Goal: Navigation & Orientation: Find specific page/section

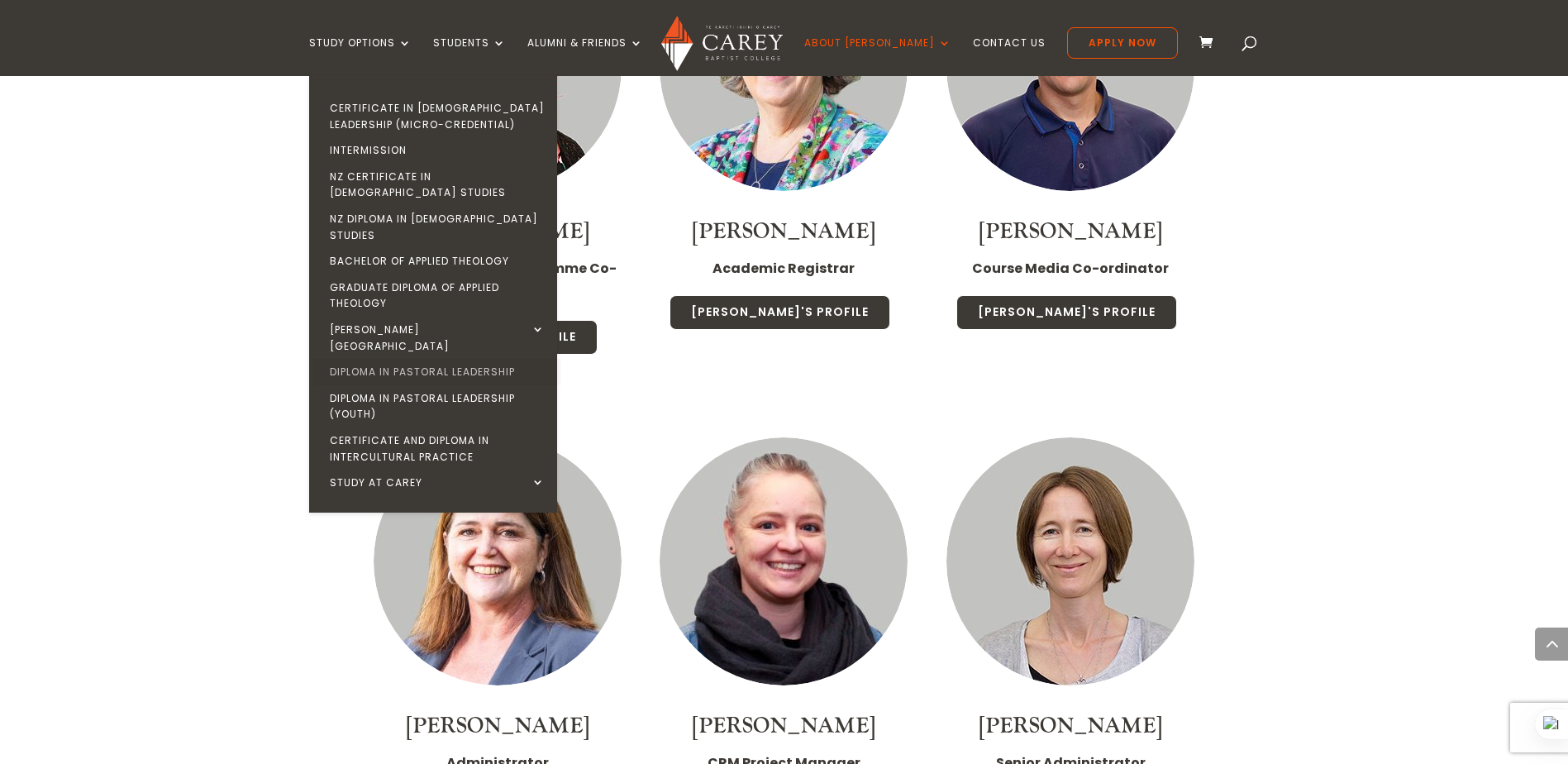
scroll to position [5558, 0]
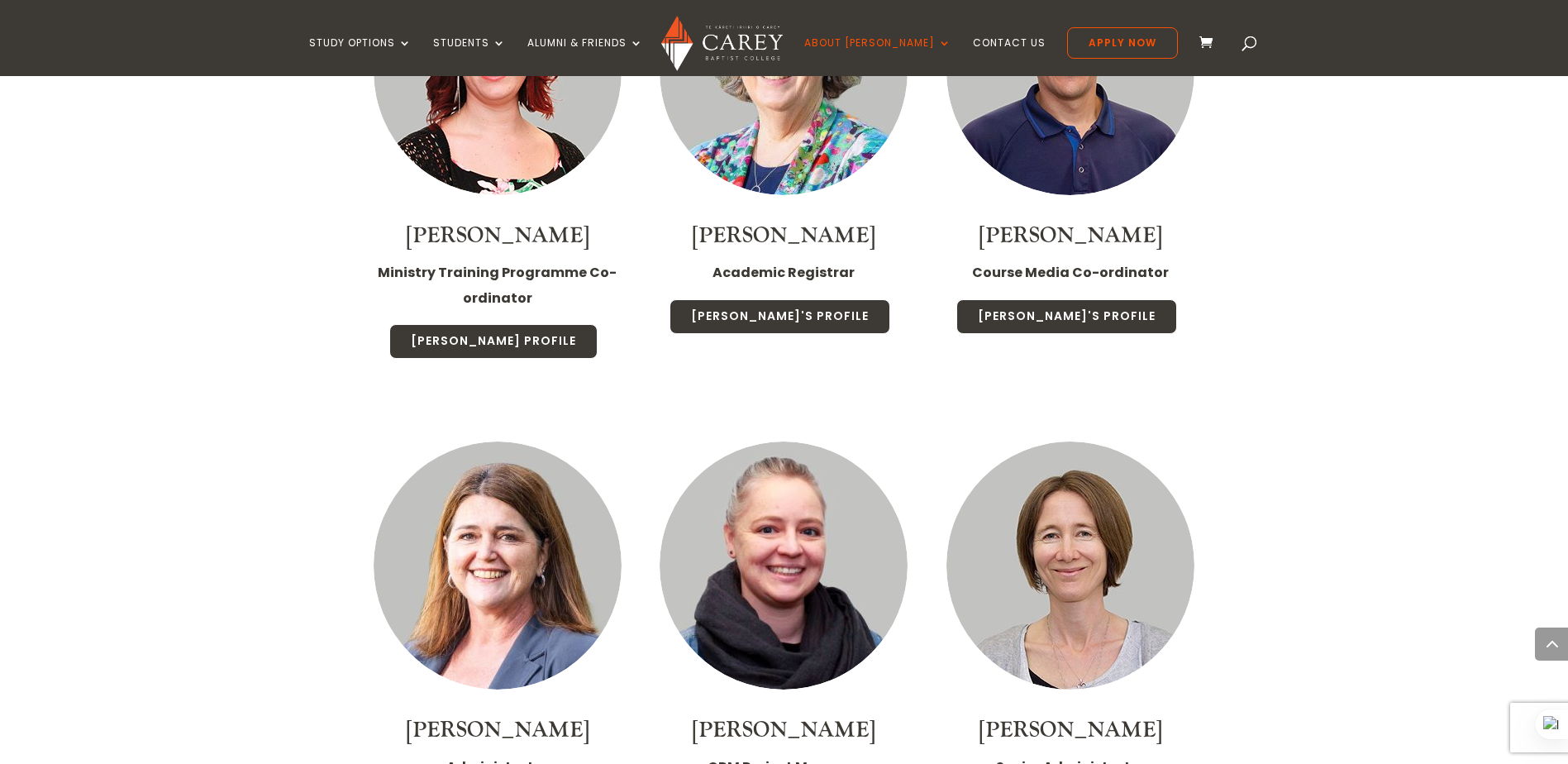
click at [730, 46] on img at bounding box center [722, 43] width 121 height 56
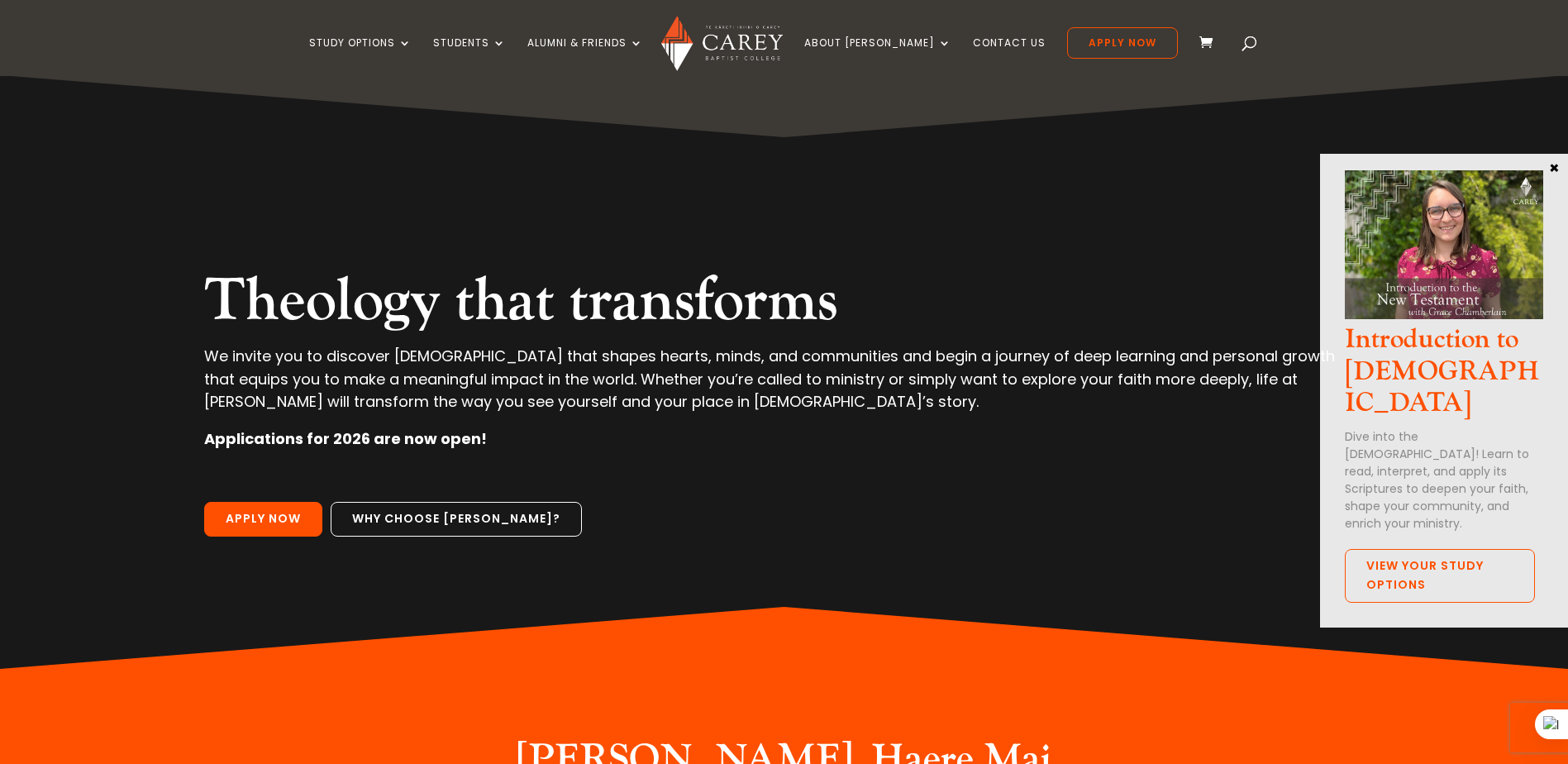
click at [1550, 171] on button "×" at bounding box center [1553, 167] width 16 height 15
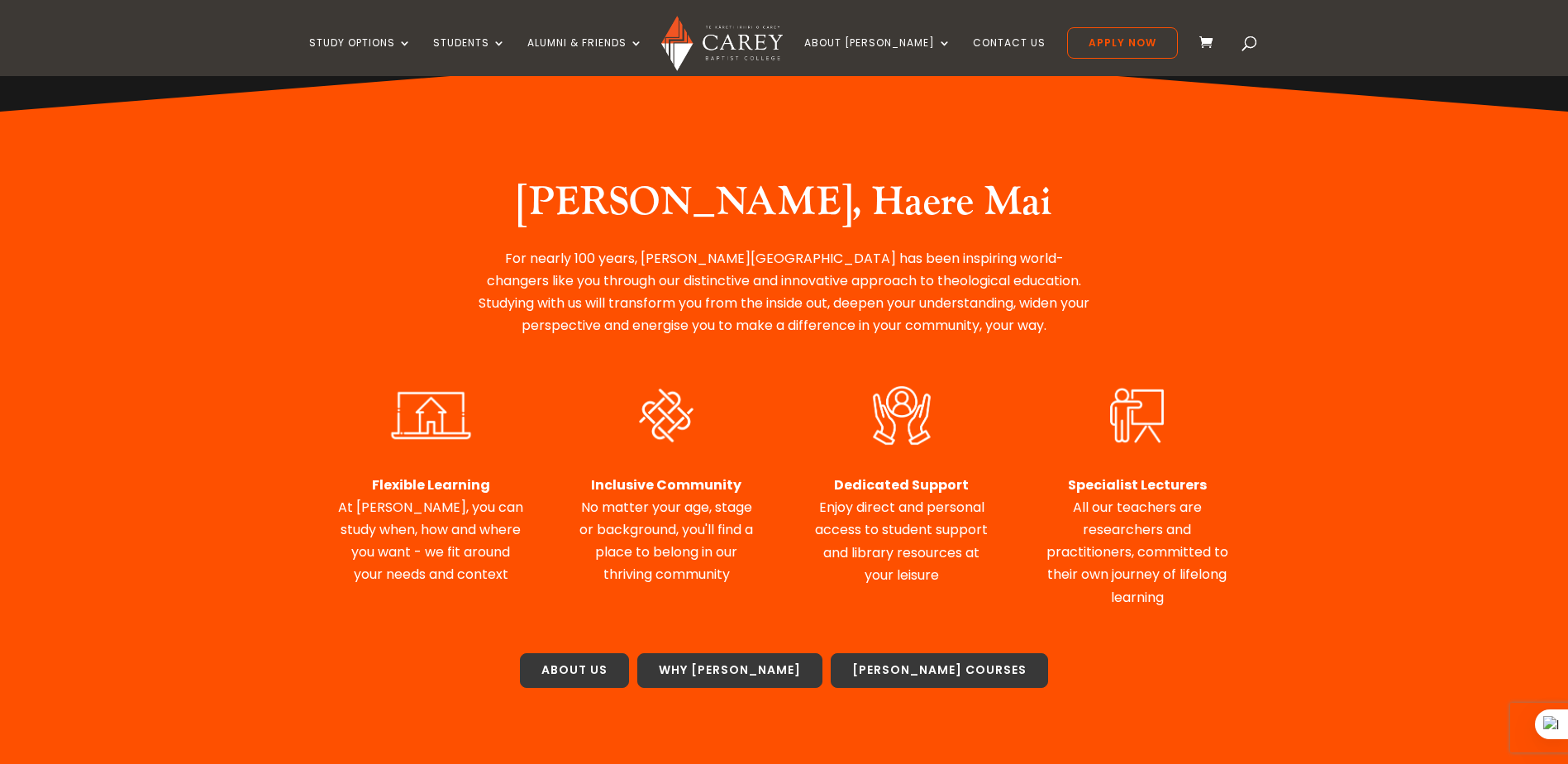
scroll to position [578, 0]
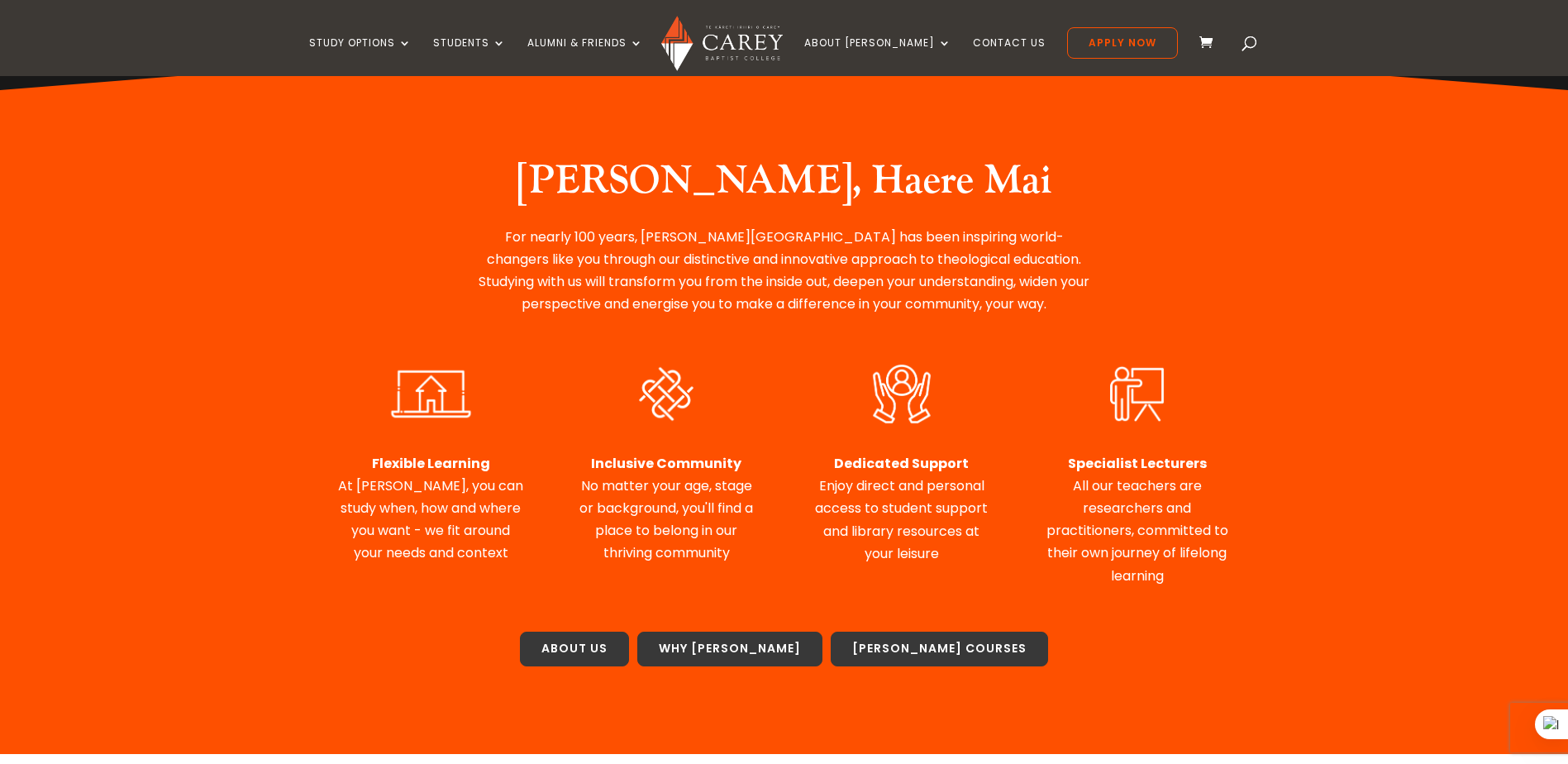
click at [429, 447] on div "Flexible Learning At [PERSON_NAME], you can study when, how and where you want …" at bounding box center [431, 461] width 186 height 204
click at [455, 395] on img at bounding box center [431, 393] width 112 height 67
click at [422, 480] on span "At [PERSON_NAME], you can study when, how and where you want - we fit around yo…" at bounding box center [430, 519] width 185 height 87
click at [449, 528] on span "At [PERSON_NAME], you can study when, how and where you want - we fit around yo…" at bounding box center [430, 519] width 185 height 87
click at [473, 531] on span "At [PERSON_NAME], you can study when, how and where you want - we fit around yo…" at bounding box center [430, 519] width 185 height 87
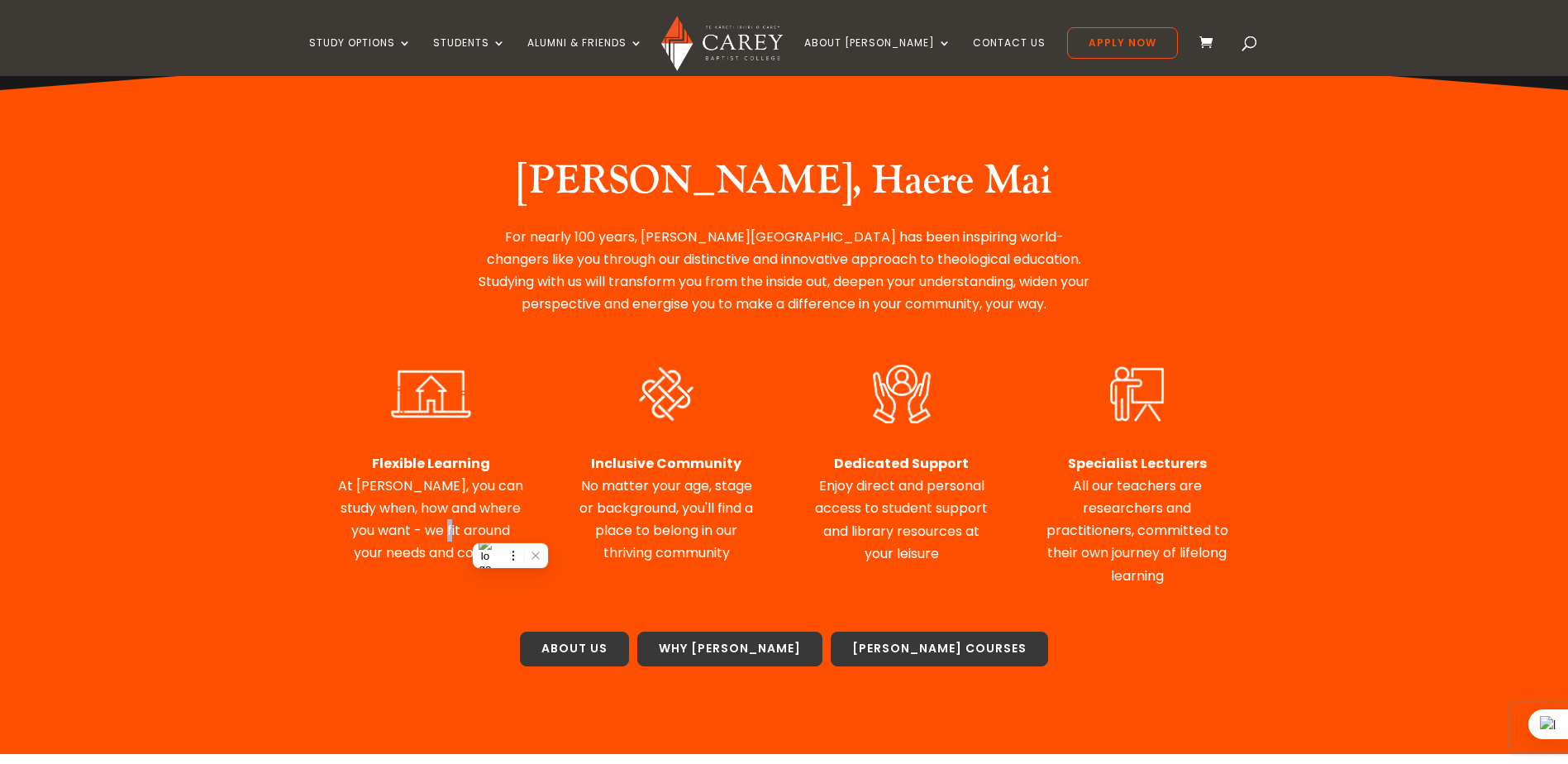
drag, startPoint x: 474, startPoint y: 531, endPoint x: 463, endPoint y: 467, distance: 64.9
click at [474, 528] on span "At [PERSON_NAME], you can study when, how and where you want - we fit around yo…" at bounding box center [430, 519] width 185 height 87
click at [444, 400] on img at bounding box center [431, 393] width 112 height 67
click at [441, 397] on img at bounding box center [431, 393] width 112 height 67
click at [441, 397] on img at bounding box center [431, 393] width 112 height 67
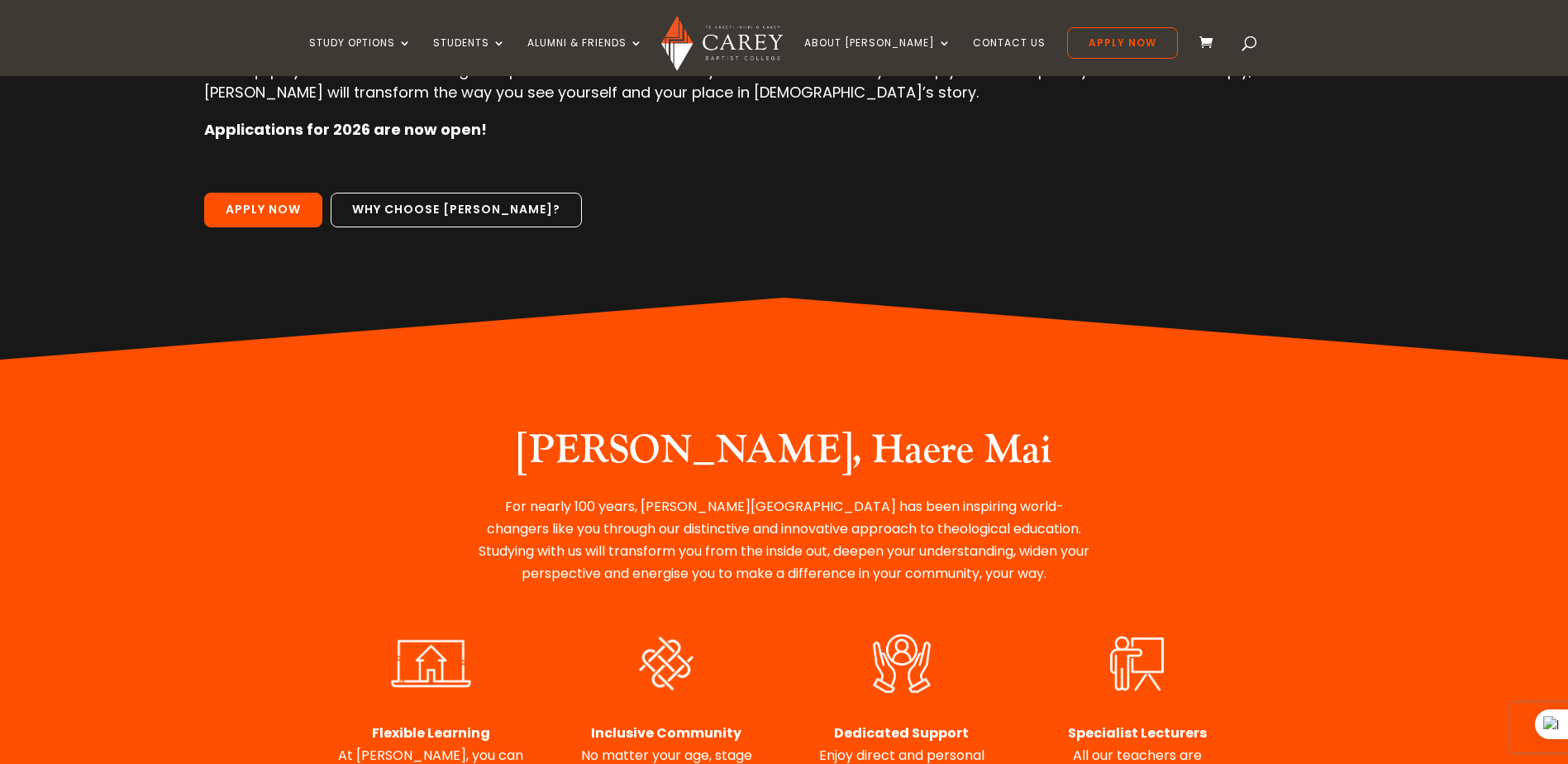
scroll to position [310, 0]
click at [822, 588] on div "[PERSON_NAME], Haere Mai For nearly 100 years, [PERSON_NAME][GEOGRAPHIC_DATA] h…" at bounding box center [784, 504] width 892 height 202
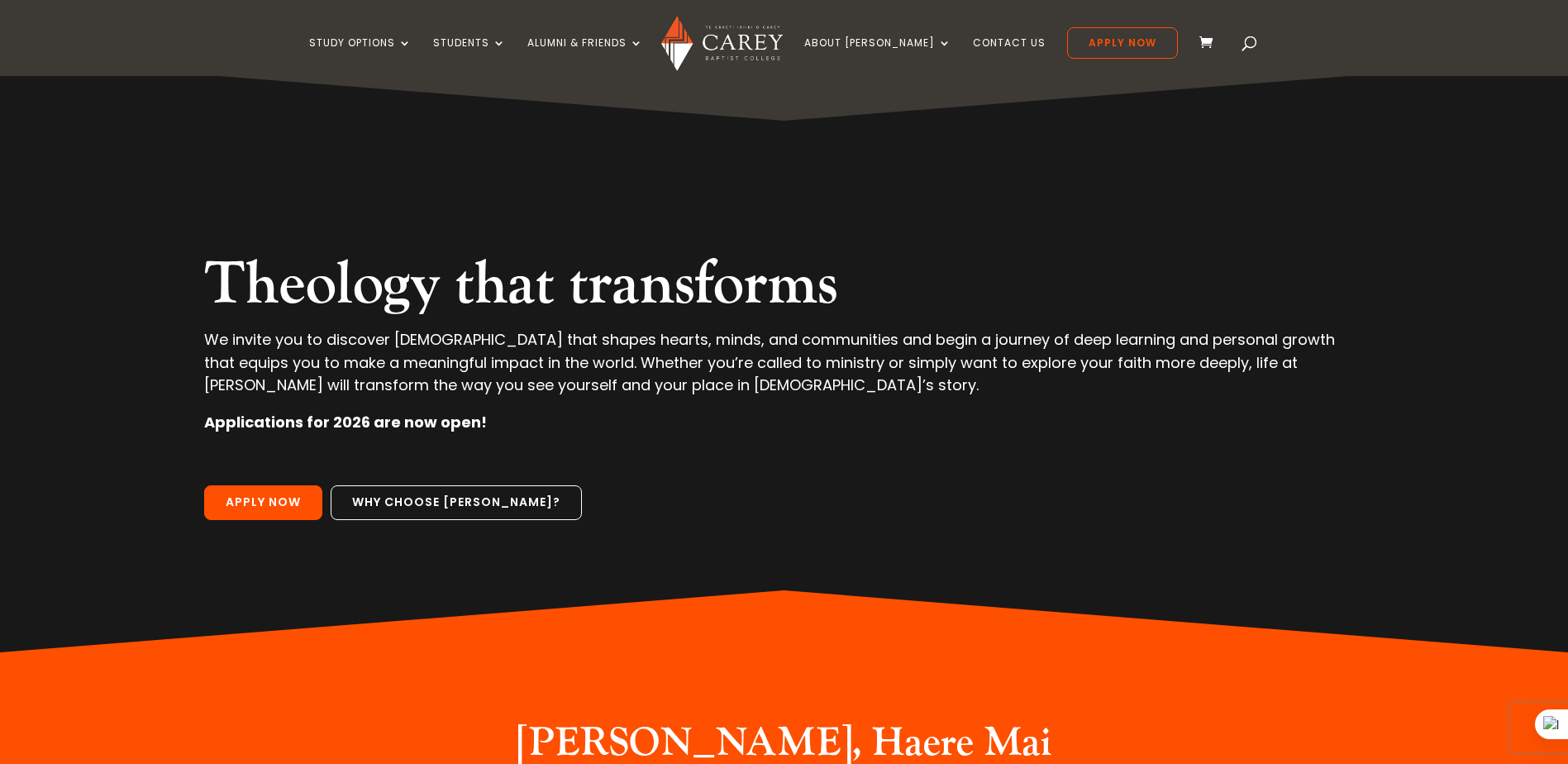
scroll to position [0, 0]
